Goal: Task Accomplishment & Management: Use online tool/utility

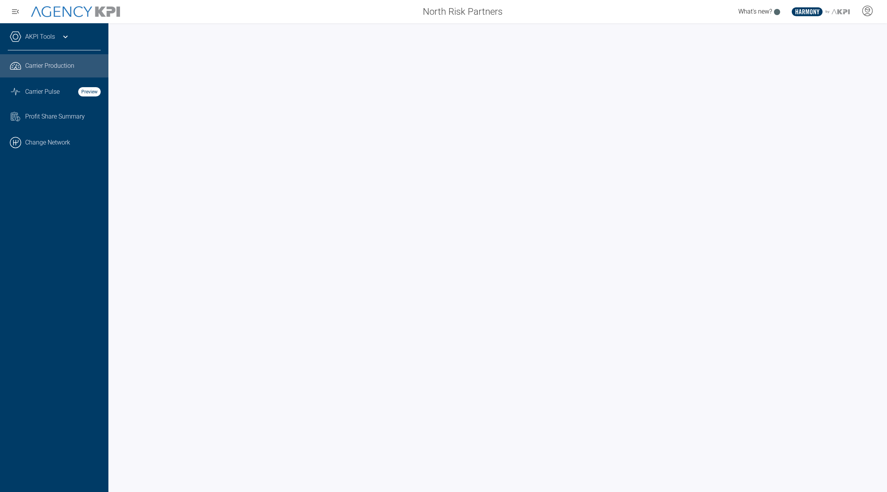
click at [34, 36] on link "AKPI Tools" at bounding box center [40, 36] width 30 height 9
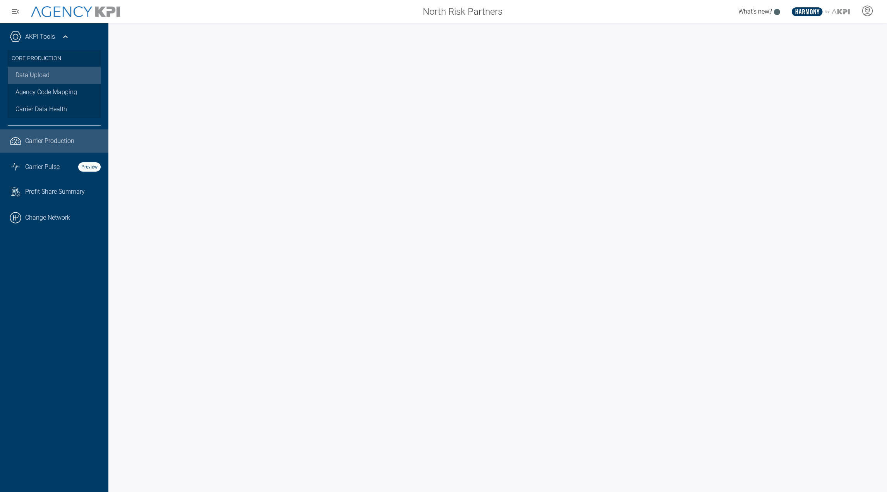
click at [41, 73] on link "Data Upload" at bounding box center [54, 75] width 93 height 17
click at [74, 215] on link ".cls-1{fill:none;stroke:#000;stroke-linecap:round;stroke-linejoin:round;stroke-…" at bounding box center [54, 217] width 108 height 23
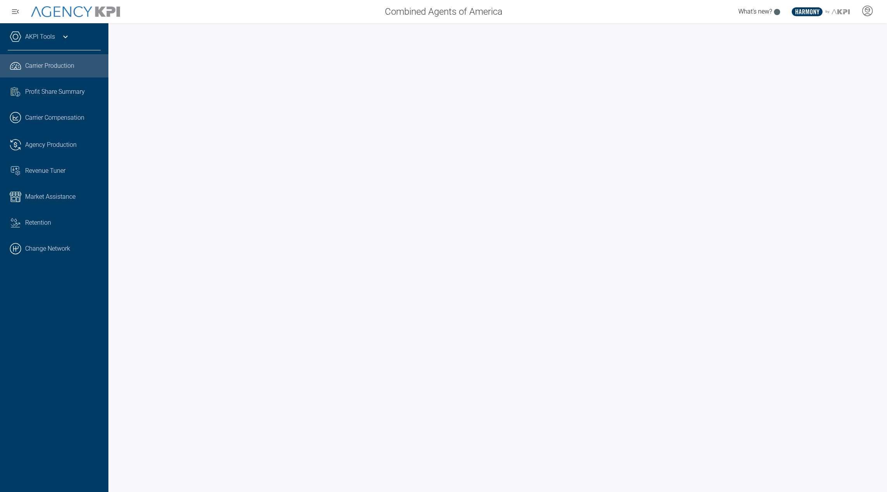
click at [45, 41] on link "AKPI Tools" at bounding box center [40, 36] width 30 height 9
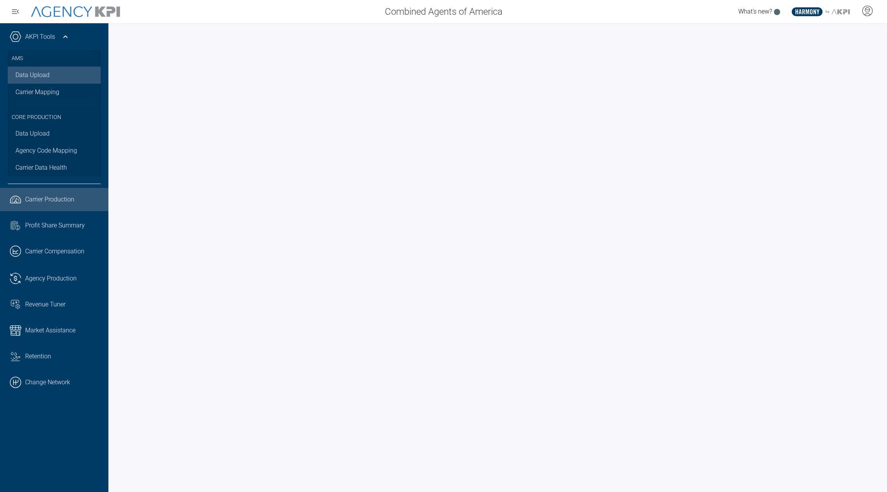
click at [40, 74] on link "Data Upload" at bounding box center [54, 75] width 93 height 17
